Goal: Task Accomplishment & Management: Use online tool/utility

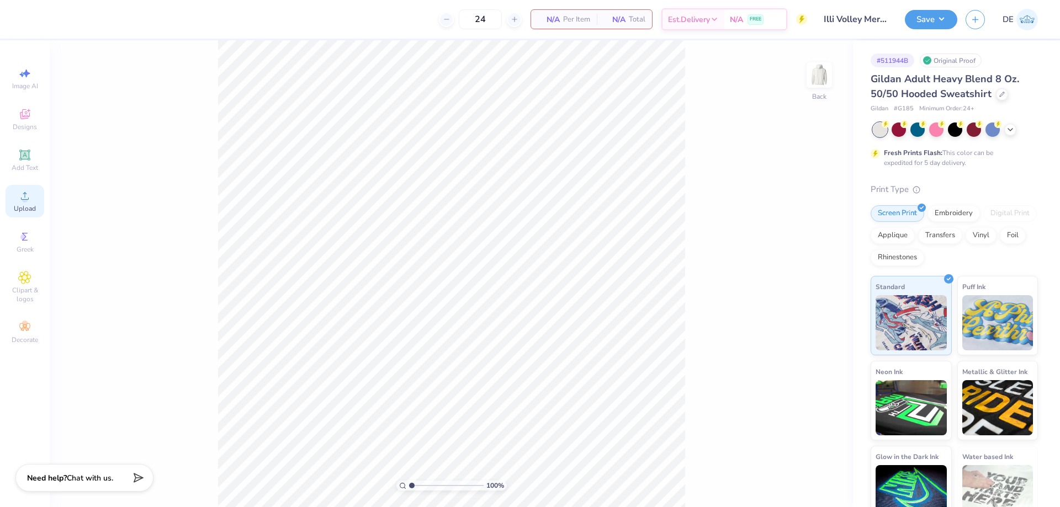
drag, startPoint x: 25, startPoint y: 194, endPoint x: 25, endPoint y: 200, distance: 5.5
click at [25, 196] on icon at bounding box center [24, 195] width 13 height 13
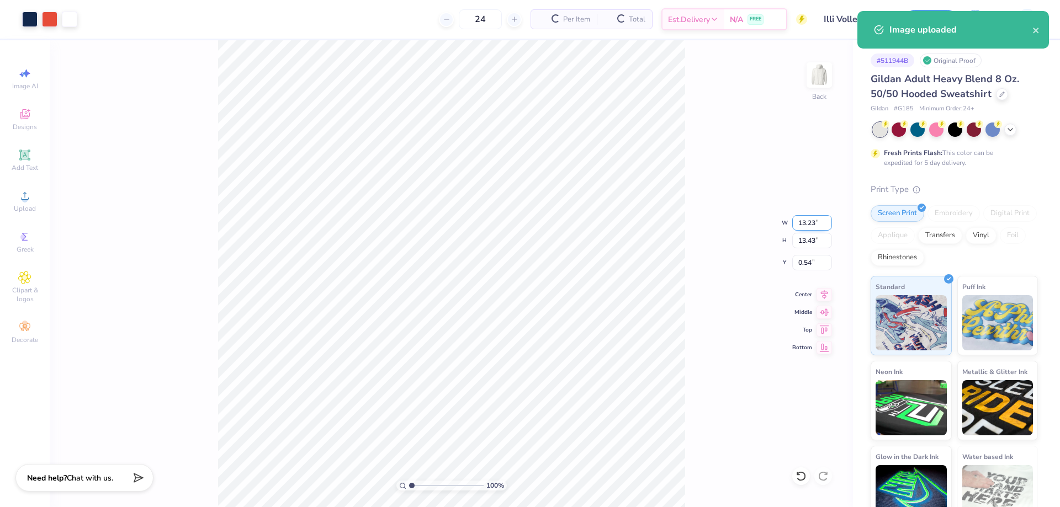
click at [795, 225] on input "13.23" at bounding box center [812, 222] width 40 height 15
type input "12.50"
type input "12.69"
type input "0.91"
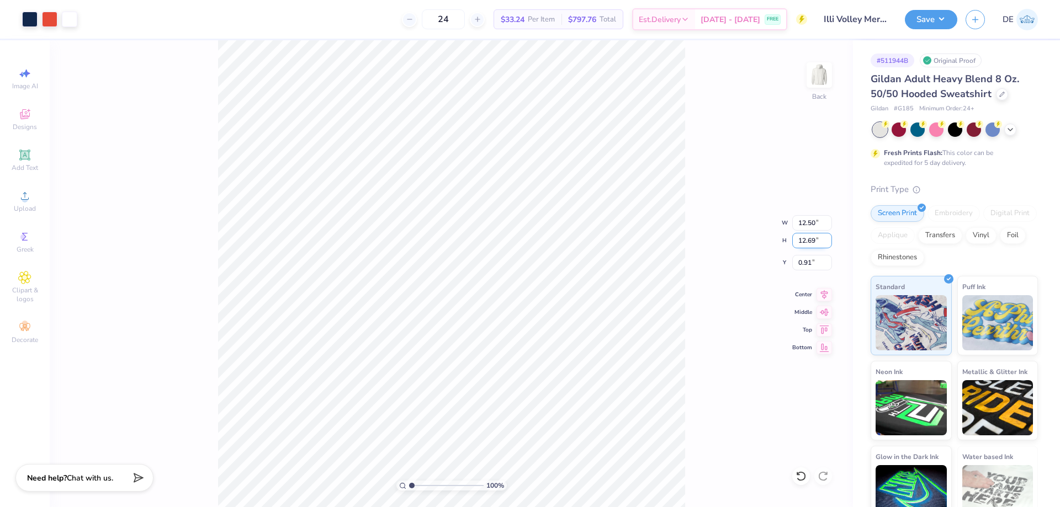
click at [800, 242] on input "12.69" at bounding box center [812, 240] width 40 height 15
type input "10.5"
type input "10.35"
type input "10.50"
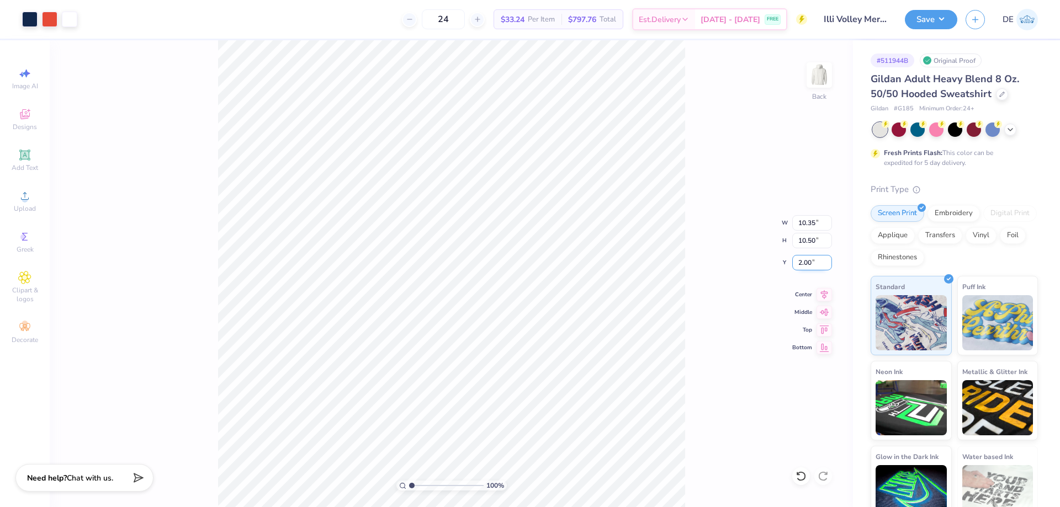
click at [802, 263] on input "2.00" at bounding box center [812, 262] width 40 height 15
click at [803, 263] on input "2.00" at bounding box center [812, 262] width 40 height 15
type input "3.00"
click at [794, 261] on input "3.00" at bounding box center [812, 262] width 40 height 15
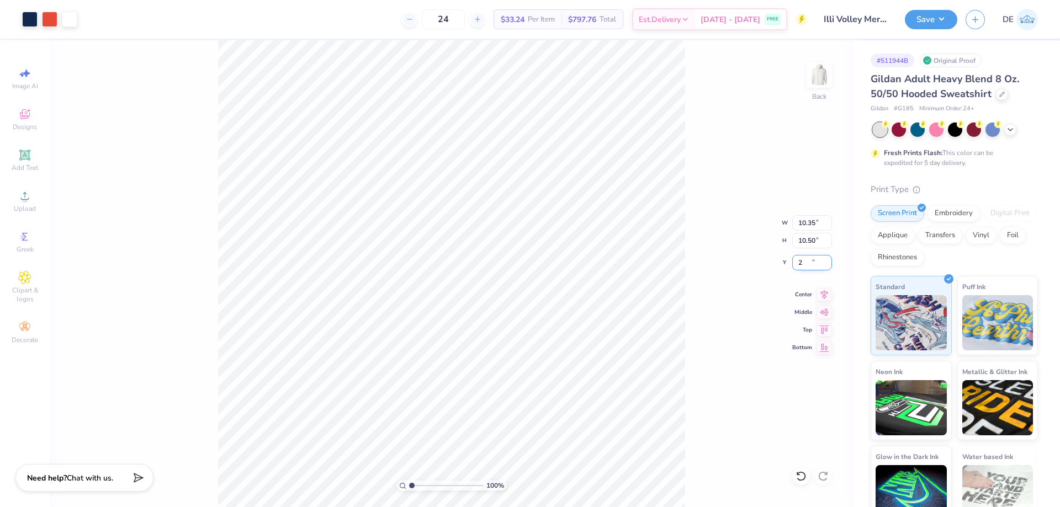
type input "2.00"
click at [928, 20] on button "Save" at bounding box center [931, 17] width 52 height 19
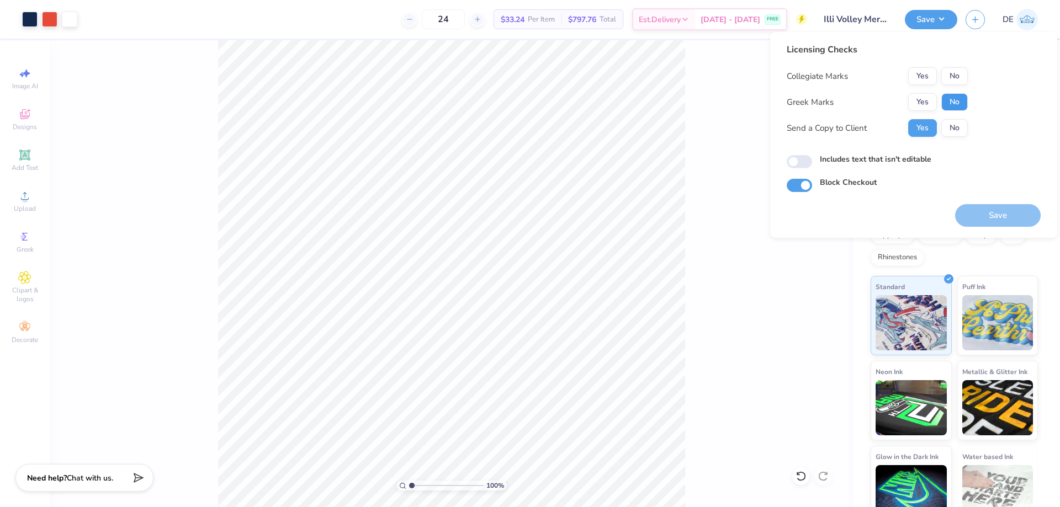
click at [955, 102] on button "No" at bounding box center [954, 102] width 26 height 18
click at [923, 75] on button "Yes" at bounding box center [922, 76] width 29 height 18
click at [979, 218] on button "Save" at bounding box center [998, 215] width 86 height 23
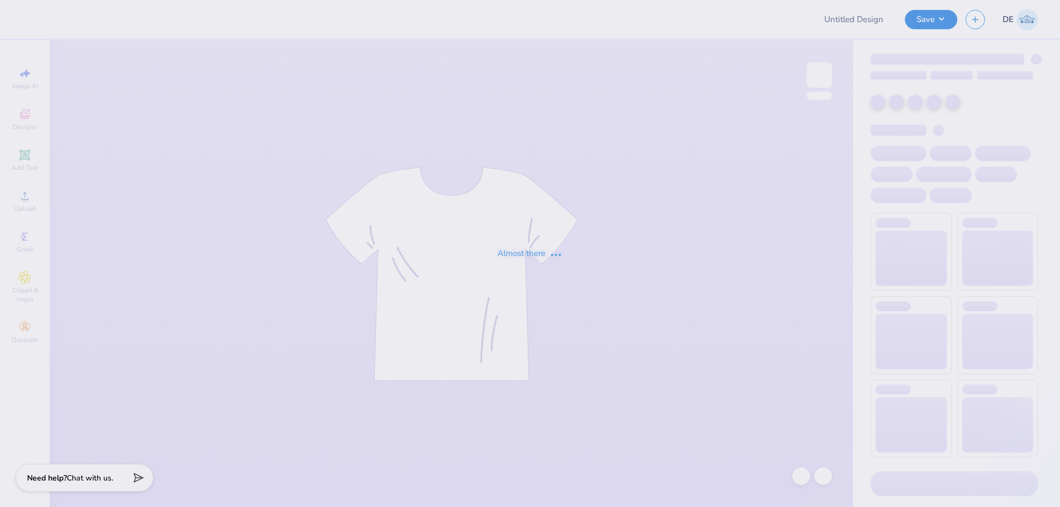
type input "Illi Volley Merch!"
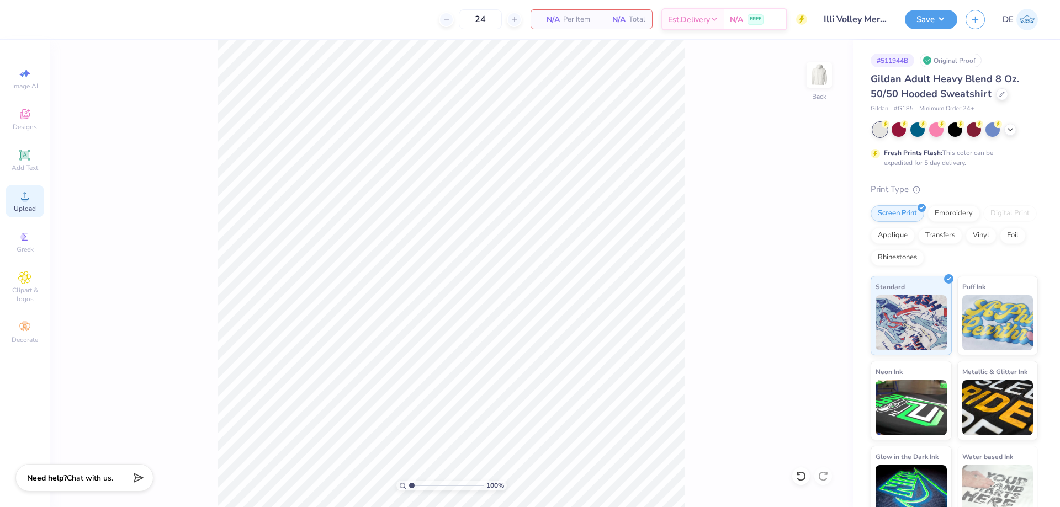
click at [28, 200] on icon at bounding box center [25, 196] width 8 height 8
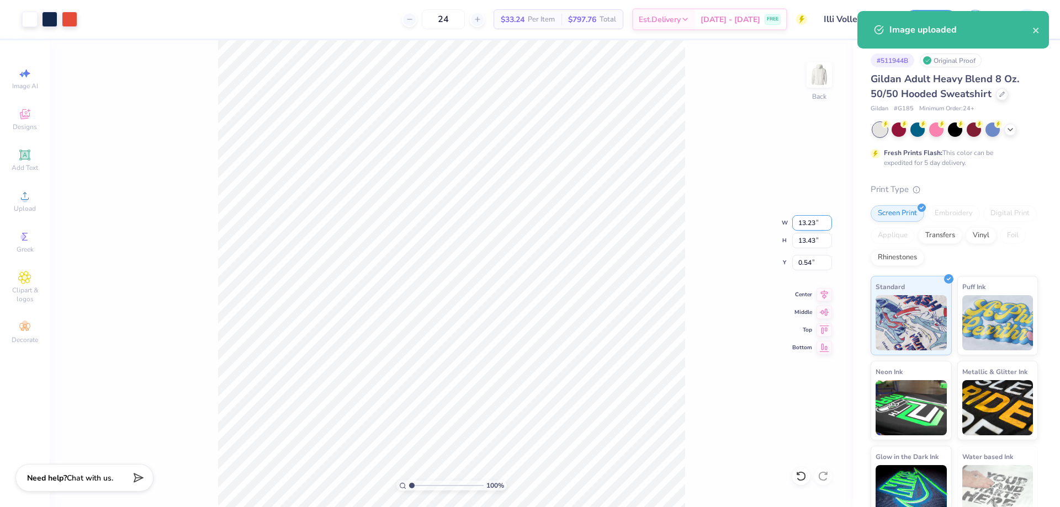
click at [793, 222] on input "13.23" at bounding box center [812, 222] width 40 height 15
click at [801, 243] on input "13.43" at bounding box center [812, 240] width 40 height 15
type input "10.00"
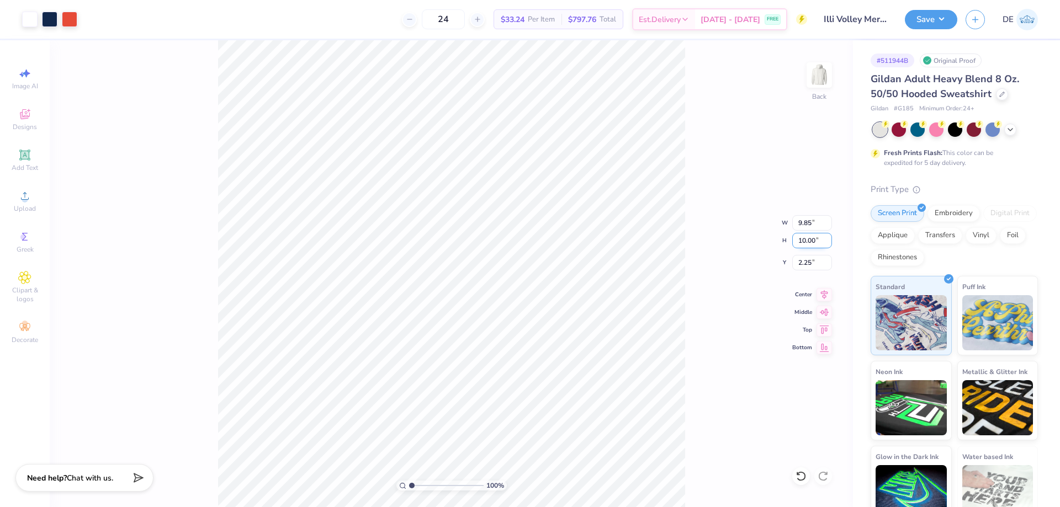
type input "9.85"
type input "2.25"
click at [803, 257] on input "2.25" at bounding box center [812, 262] width 40 height 15
drag, startPoint x: 806, startPoint y: 240, endPoint x: 821, endPoint y: 243, distance: 15.3
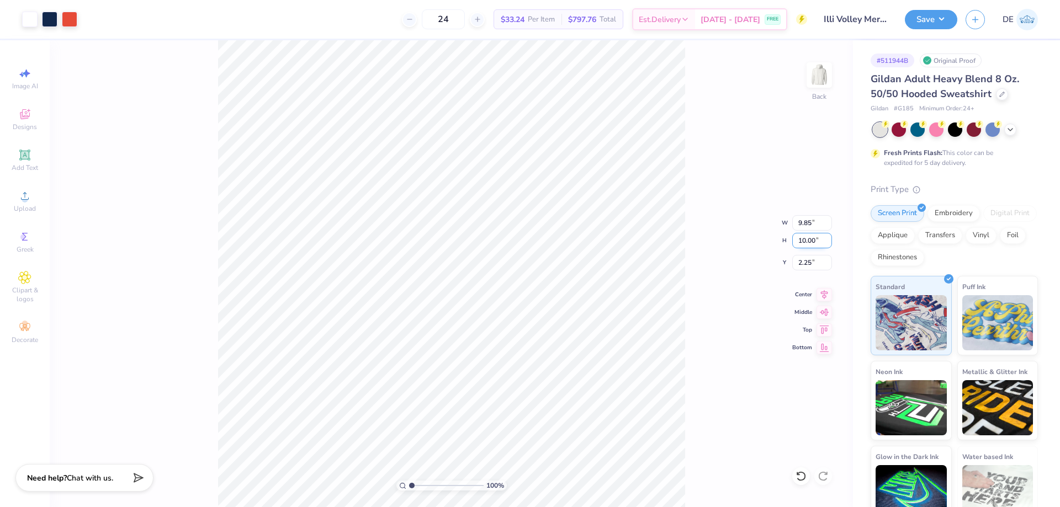
click at [820, 241] on input "10.00" at bounding box center [812, 240] width 40 height 15
type input "10.5"
type input "10.35"
type input "10.50"
type input "2.00"
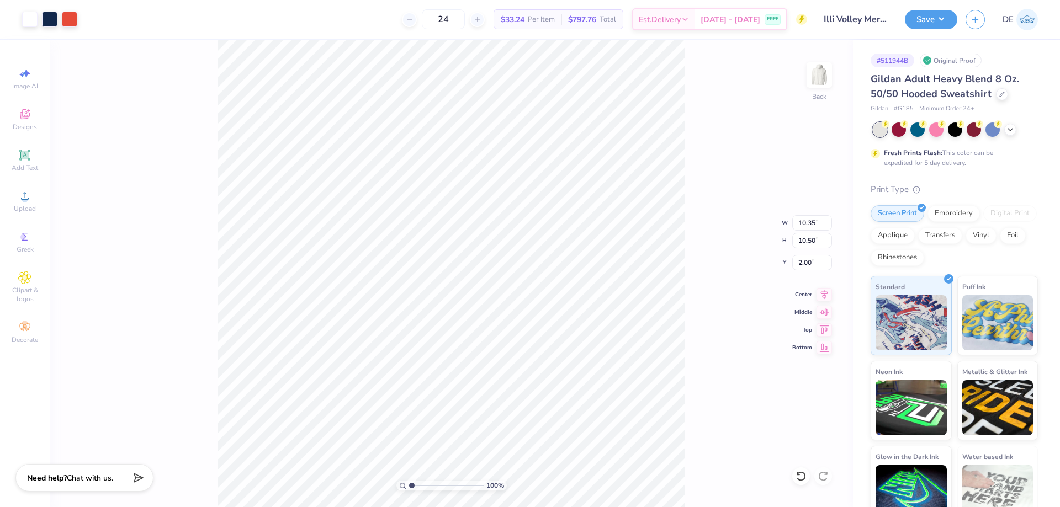
click at [711, 254] on div "100 % Back W 10.35 10.35 " H 10.50 10.50 " Y 2.00 2.00 " Center Middle Top Bott…" at bounding box center [451, 273] width 803 height 467
click at [927, 19] on button "Save" at bounding box center [931, 17] width 52 height 19
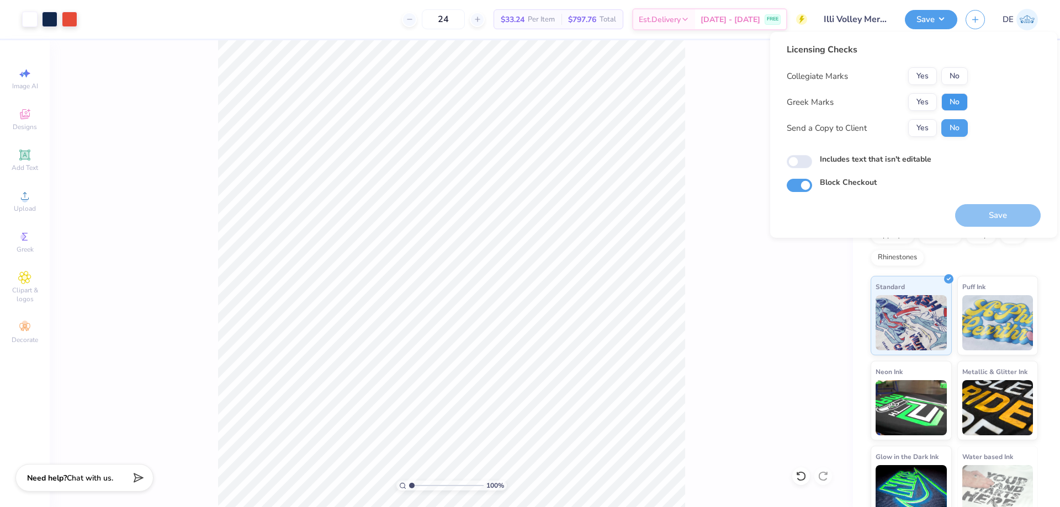
click at [943, 101] on button "No" at bounding box center [954, 102] width 26 height 18
click at [929, 79] on button "Yes" at bounding box center [922, 76] width 29 height 18
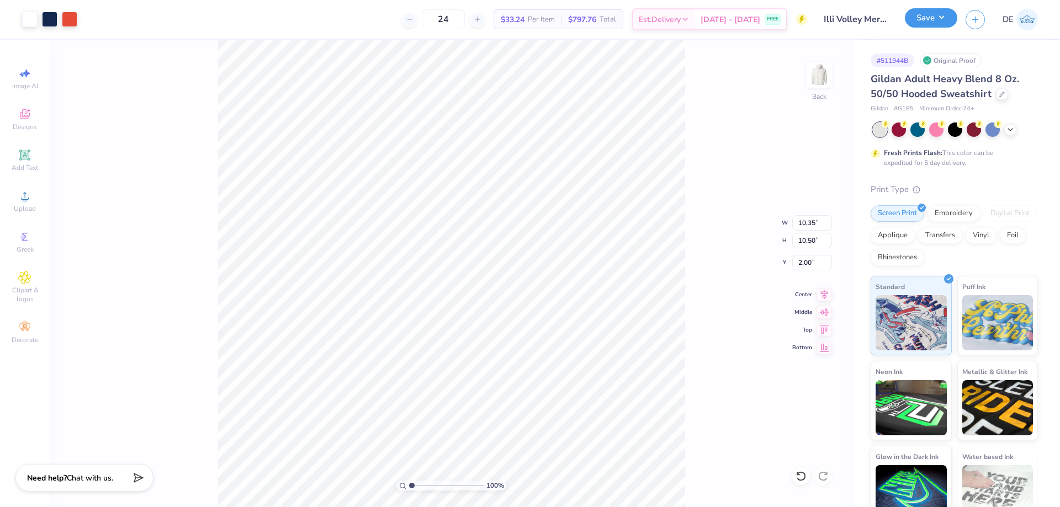
click at [938, 17] on button "Save" at bounding box center [931, 17] width 52 height 19
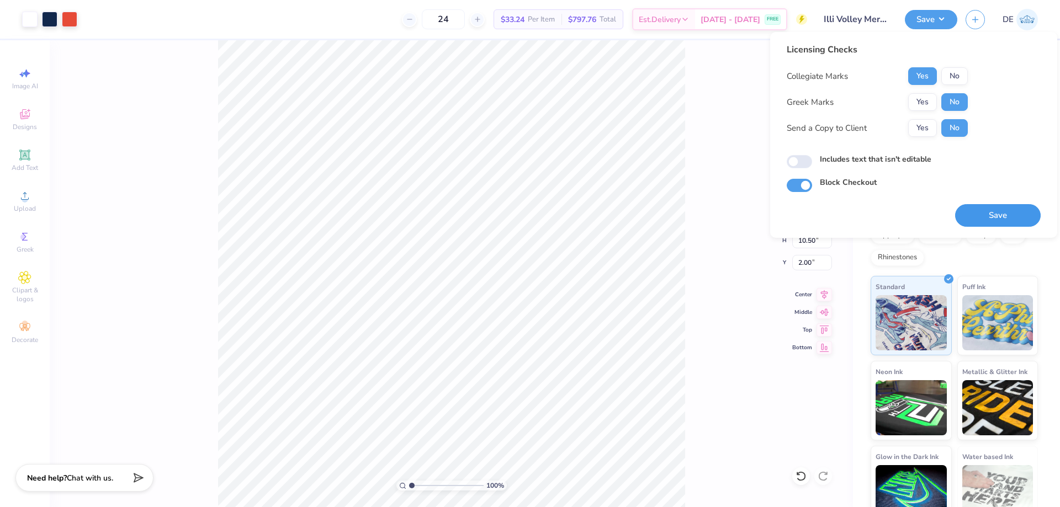
click at [987, 221] on button "Save" at bounding box center [998, 215] width 86 height 23
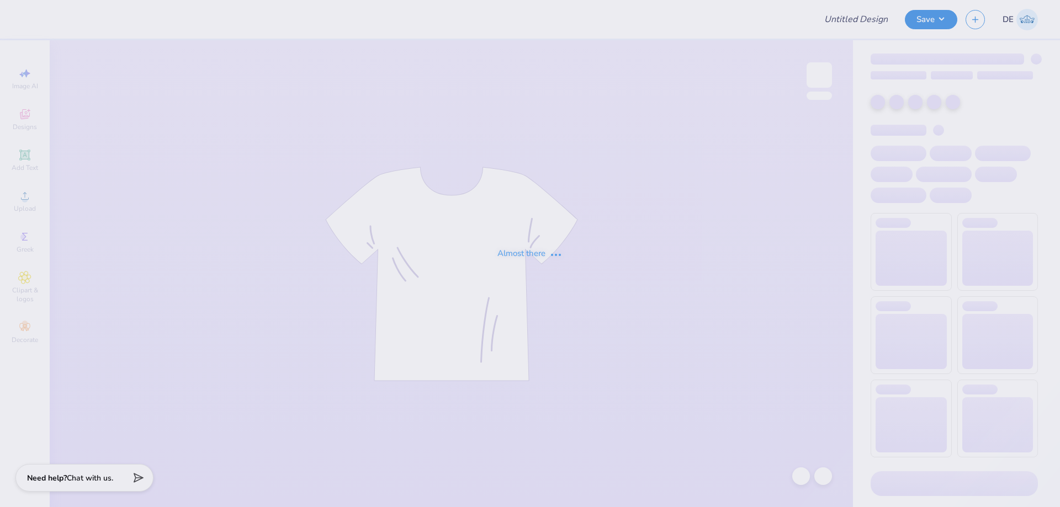
type input "Back to school T-shirts"
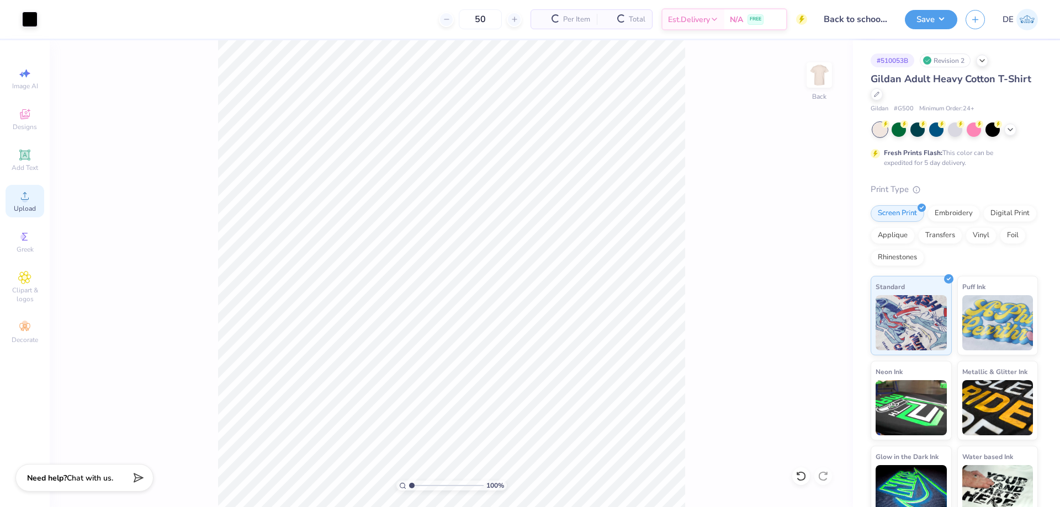
click at [30, 203] on div "Upload" at bounding box center [25, 201] width 39 height 33
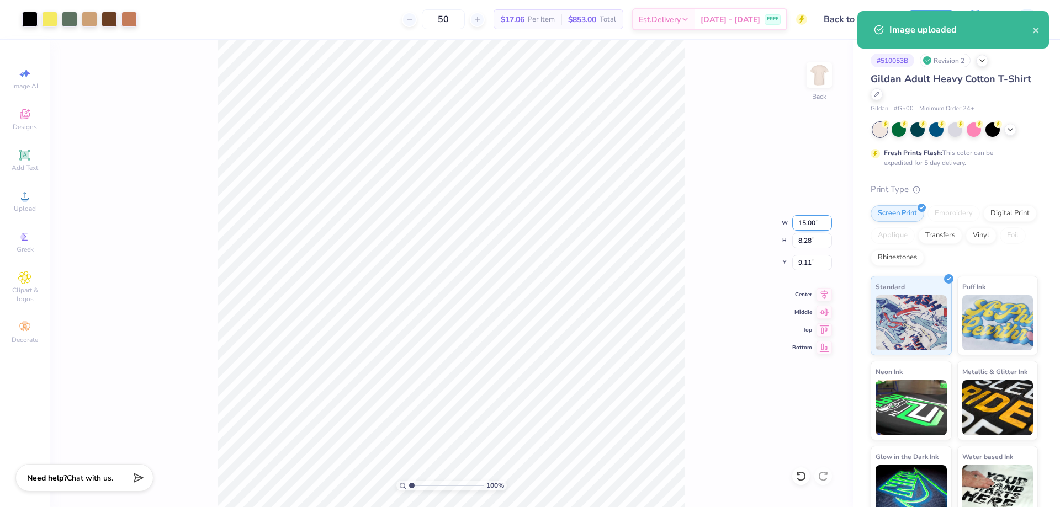
click at [805, 224] on input "15.00" at bounding box center [812, 222] width 40 height 15
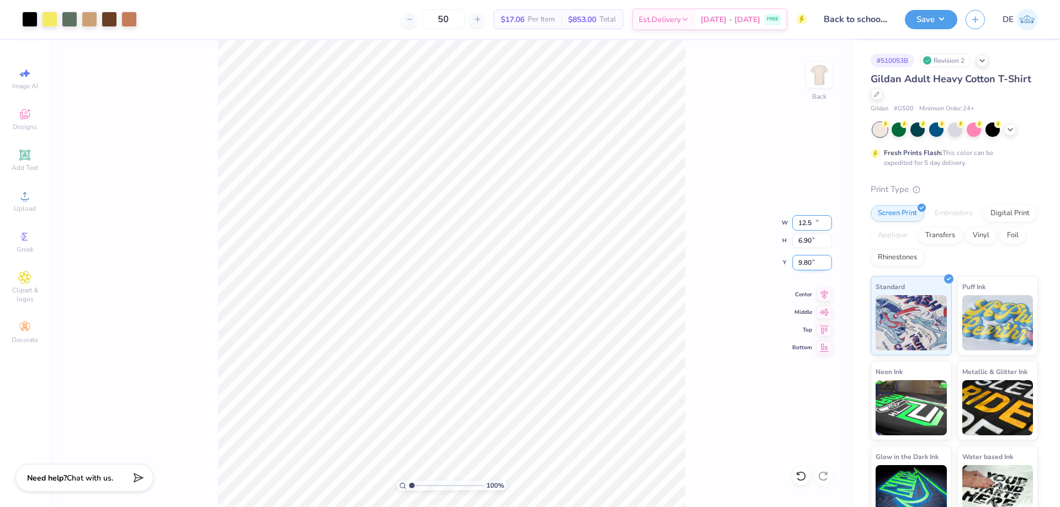
type input "12.50"
type input "6.90"
click at [804, 262] on input "9.80" at bounding box center [812, 262] width 40 height 15
type input "3.00"
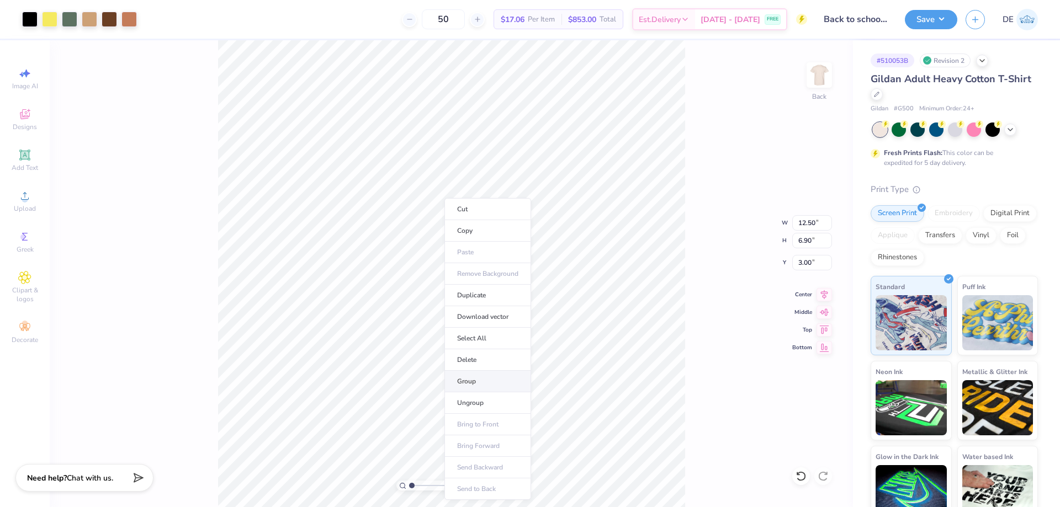
click at [486, 379] on li "Group" at bounding box center [487, 382] width 87 height 22
click at [906, 15] on button "Save" at bounding box center [931, 17] width 52 height 19
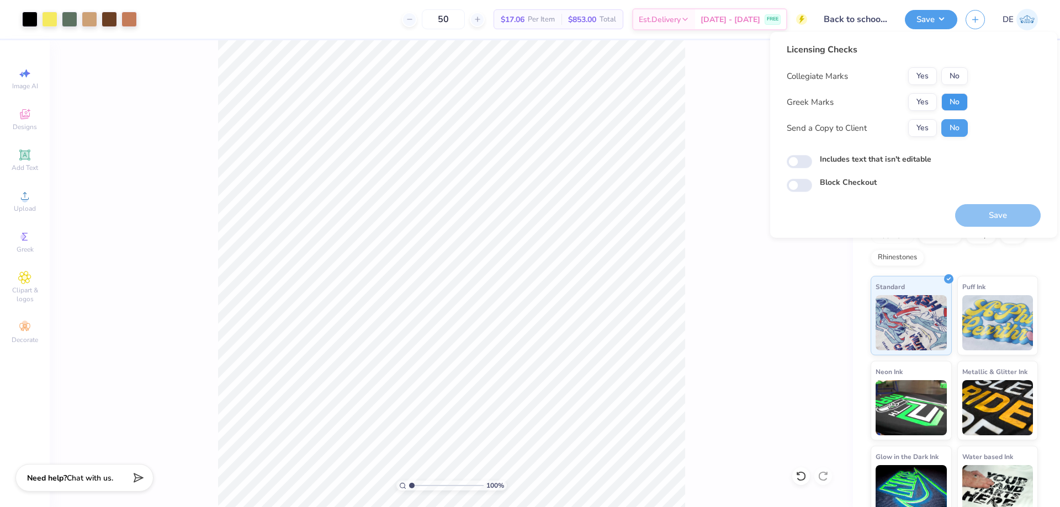
click at [949, 102] on button "No" at bounding box center [954, 102] width 26 height 18
click at [947, 77] on button "No" at bounding box center [954, 76] width 26 height 18
click at [995, 214] on button "Save" at bounding box center [998, 215] width 86 height 23
